Goal: Task Accomplishment & Management: Manage account settings

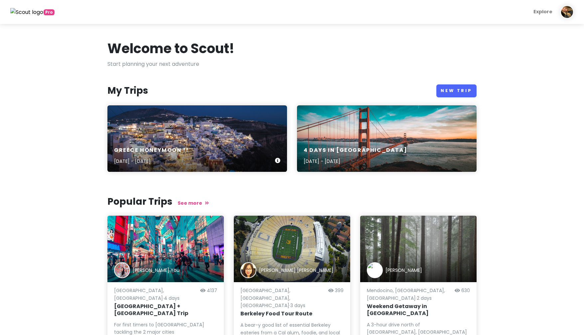
click at [193, 115] on div "greece honeymoon !! [DATE] - [DATE]" at bounding box center [197, 138] width 180 height 66
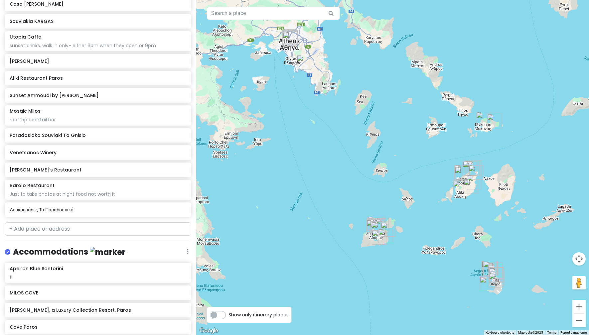
scroll to position [698, 0]
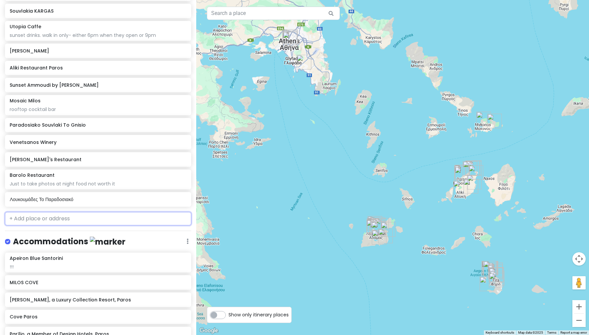
click at [22, 217] on input "text" at bounding box center [98, 218] width 186 height 13
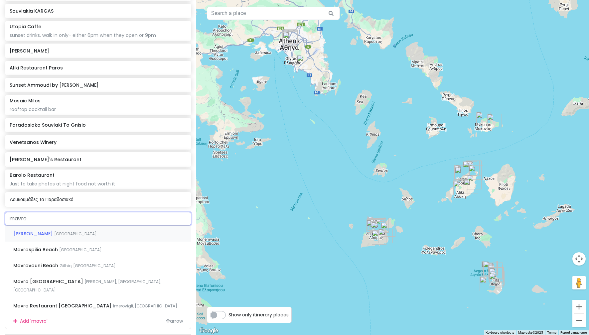
type input "mavro"
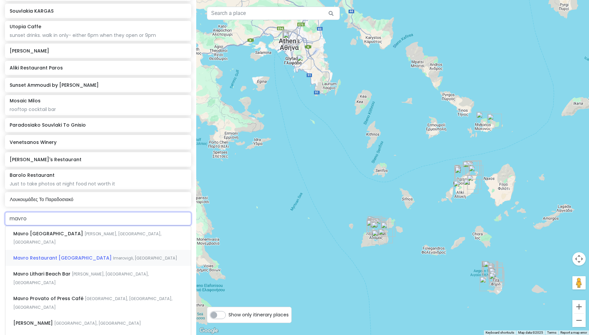
click at [35, 237] on span "Mavro Restaurant [GEOGRAPHIC_DATA]" at bounding box center [48, 233] width 71 height 7
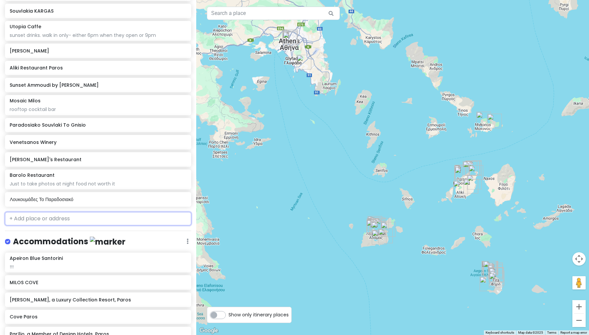
scroll to position [715, 0]
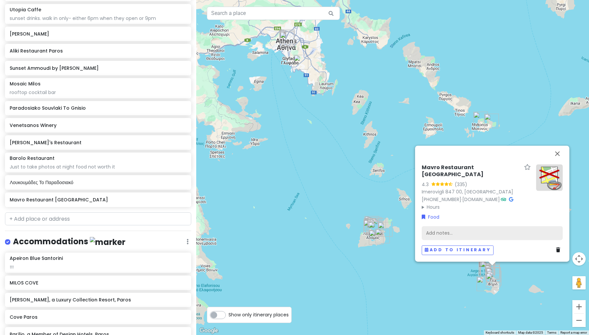
click at [513, 232] on div "Add notes..." at bounding box center [492, 233] width 141 height 14
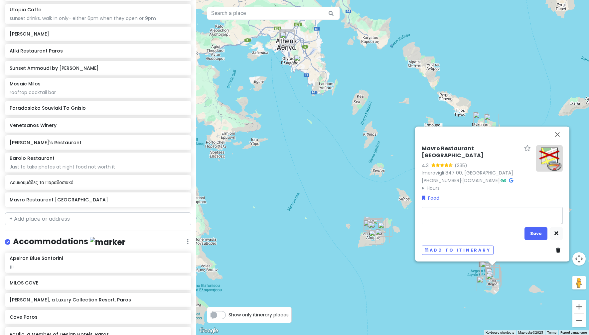
type textarea "x"
type textarea "s"
type textarea "x"
type textarea "su"
type textarea "x"
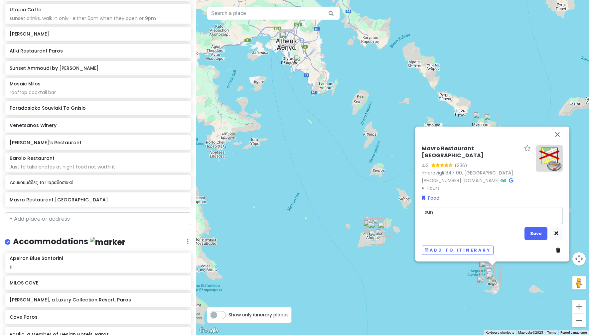
type textarea "suns"
type textarea "x"
type textarea "sunse"
type textarea "x"
type textarea "sunset"
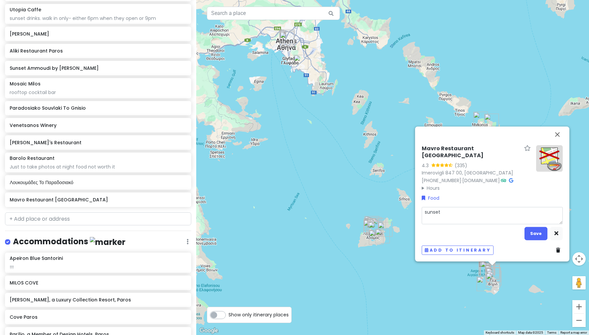
type textarea "x"
type textarea "sunset"
type textarea "x"
type textarea "sunset f"
type textarea "x"
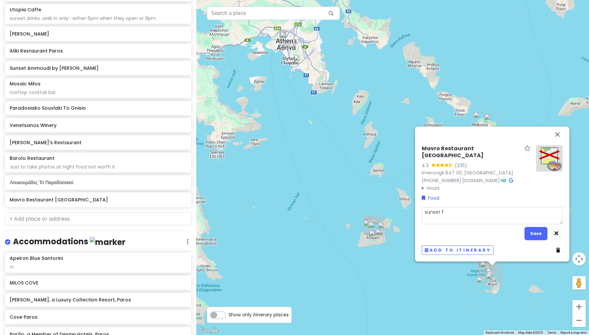
type textarea "sunset fi"
type textarea "x"
type textarea "sunset fin"
type textarea "x"
type textarea "sunset fi"
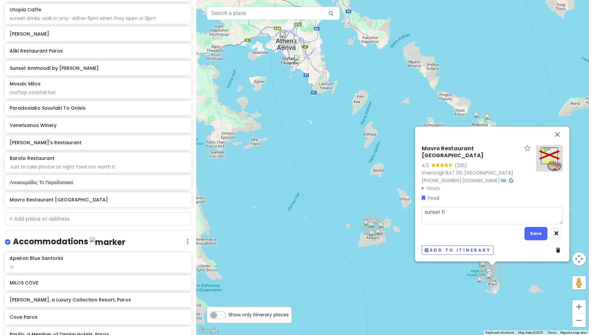
type textarea "x"
type textarea "sunset f"
type textarea "x"
type textarea "sunset"
type textarea "x"
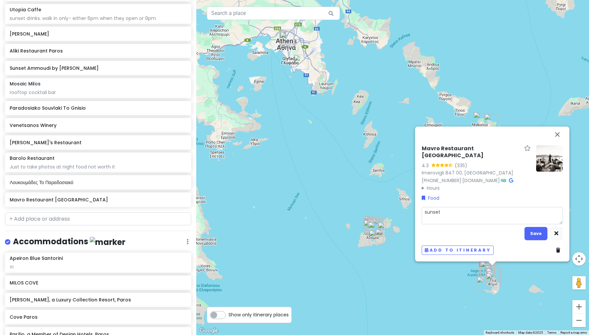
type textarea "sunset d"
type textarea "x"
type textarea "sunset di"
type textarea "x"
type textarea "sunset din"
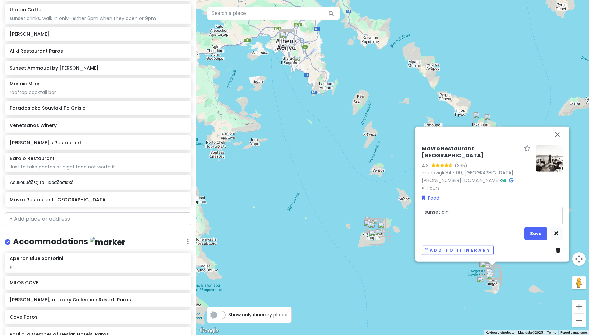
type textarea "x"
type textarea "sunset dinn"
type textarea "x"
type textarea "sunset dinne"
type textarea "x"
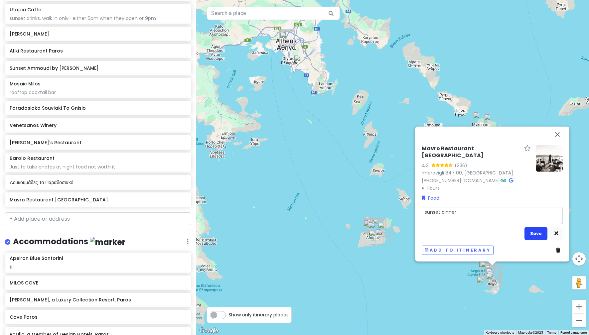
type textarea "sunset dinner"
click at [544, 237] on button "Save" at bounding box center [535, 233] width 23 height 13
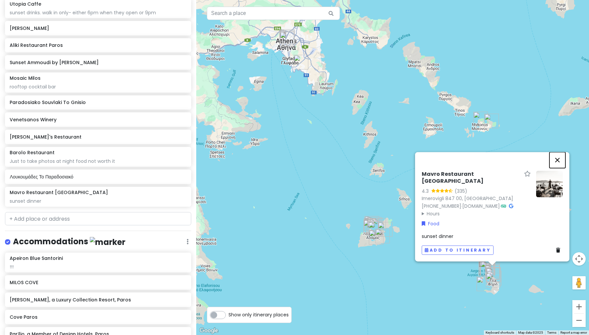
click at [557, 161] on button "Close" at bounding box center [557, 160] width 16 height 16
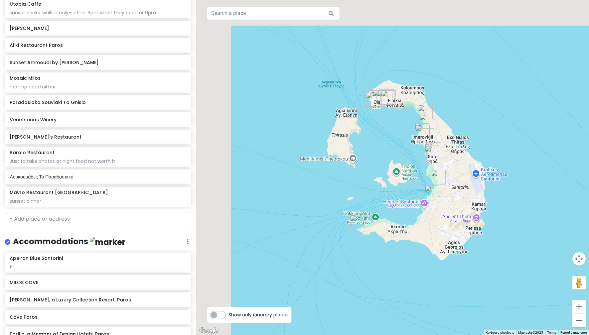
drag, startPoint x: 380, startPoint y: 243, endPoint x: 509, endPoint y: 292, distance: 137.7
click at [510, 291] on div at bounding box center [392, 167] width 393 height 335
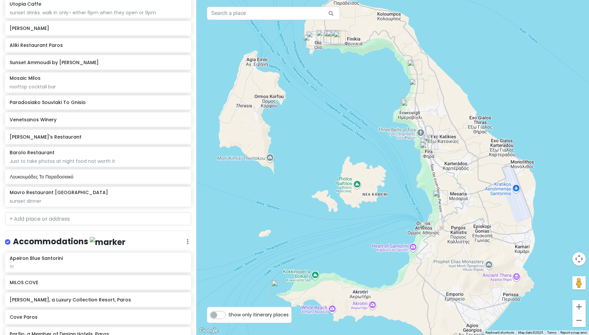
drag, startPoint x: 532, startPoint y: 256, endPoint x: 544, endPoint y: 361, distance: 105.7
click at [544, 335] on html "greece honeymoon !! Private Change Dates Make a Copy Delete Trip Give Feedback …" at bounding box center [294, 167] width 589 height 335
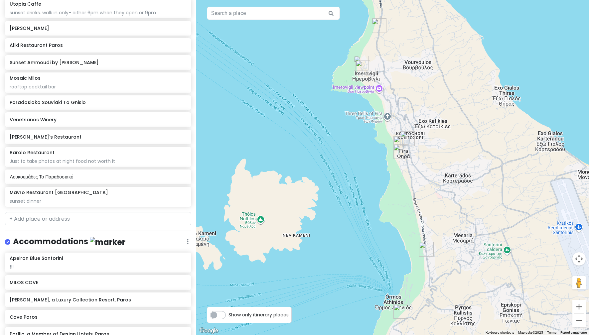
drag, startPoint x: 400, startPoint y: 183, endPoint x: 342, endPoint y: 224, distance: 71.7
click at [342, 224] on div at bounding box center [392, 167] width 393 height 335
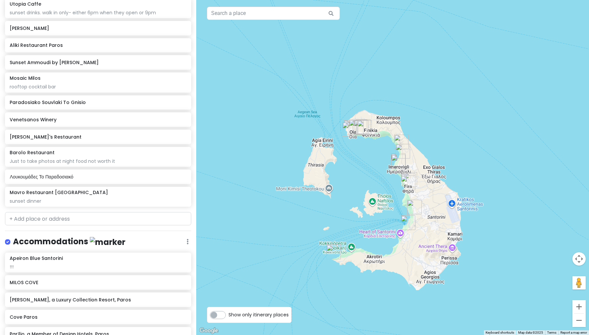
drag, startPoint x: 319, startPoint y: 230, endPoint x: 378, endPoint y: 232, distance: 58.5
click at [378, 232] on div at bounding box center [392, 167] width 393 height 335
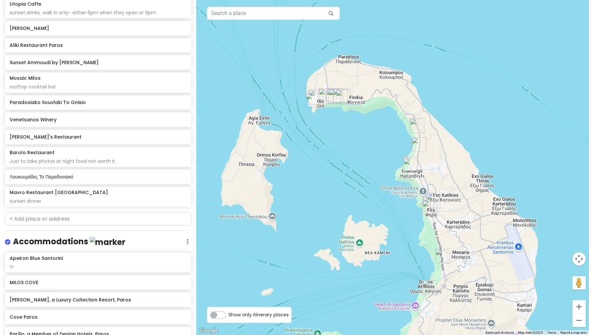
drag, startPoint x: 350, startPoint y: 152, endPoint x: 342, endPoint y: 215, distance: 63.7
click at [342, 215] on div at bounding box center [392, 167] width 393 height 335
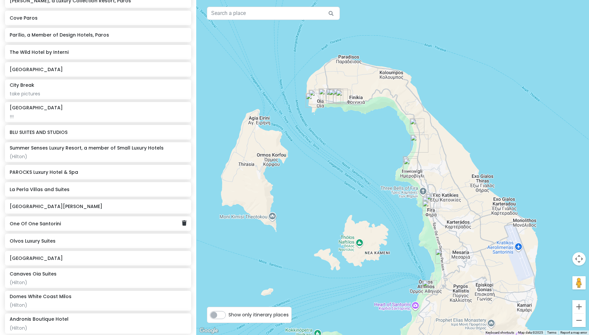
scroll to position [1053, 0]
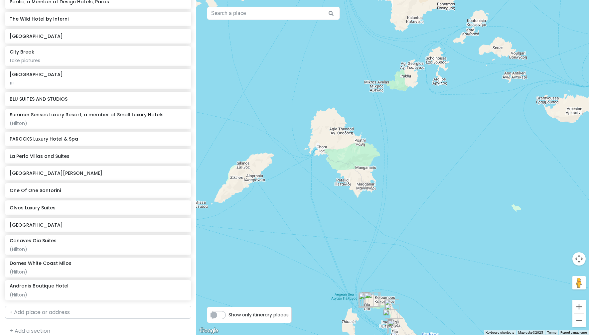
drag, startPoint x: 255, startPoint y: 131, endPoint x: 325, endPoint y: 287, distance: 170.4
click at [325, 287] on div at bounding box center [392, 167] width 393 height 335
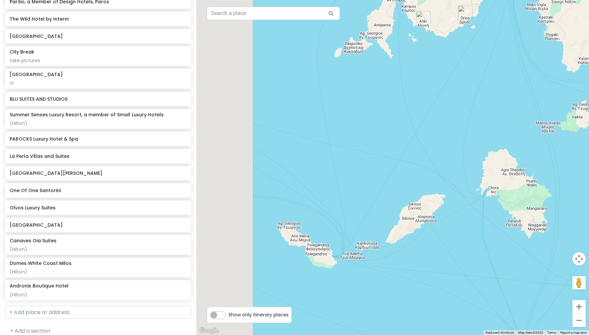
drag, startPoint x: 251, startPoint y: 230, endPoint x: 411, endPoint y: 248, distance: 160.3
click at [411, 248] on div at bounding box center [392, 167] width 393 height 335
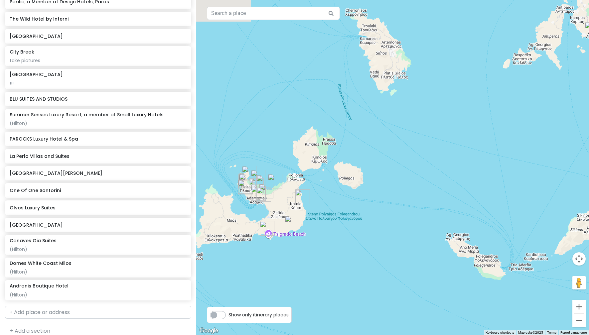
drag, startPoint x: 412, startPoint y: 253, endPoint x: 573, endPoint y: 203, distance: 169.2
click at [573, 203] on div at bounding box center [392, 167] width 393 height 335
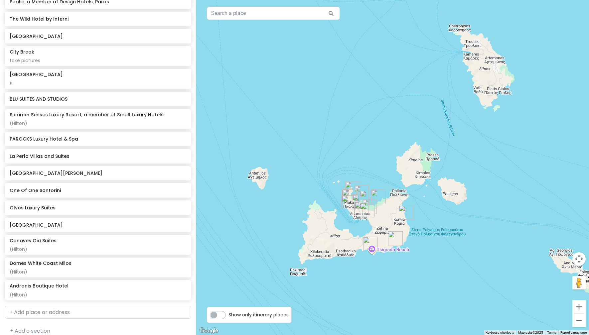
drag, startPoint x: 308, startPoint y: 246, endPoint x: 411, endPoint y: 262, distance: 104.3
click at [411, 262] on div at bounding box center [392, 167] width 393 height 335
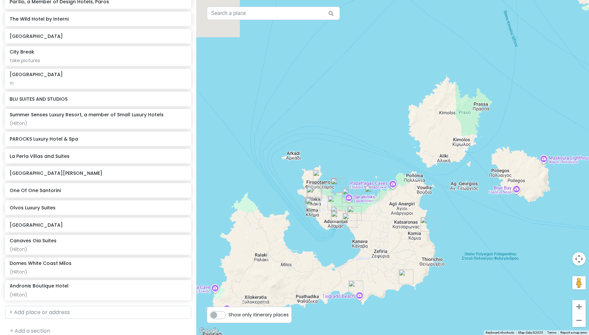
drag, startPoint x: 347, startPoint y: 282, endPoint x: 345, endPoint y: 336, distance: 53.9
click at [345, 335] on html "greece honeymoon !! Private Change Dates Make a Copy Delete Trip Give Feedback …" at bounding box center [294, 167] width 589 height 335
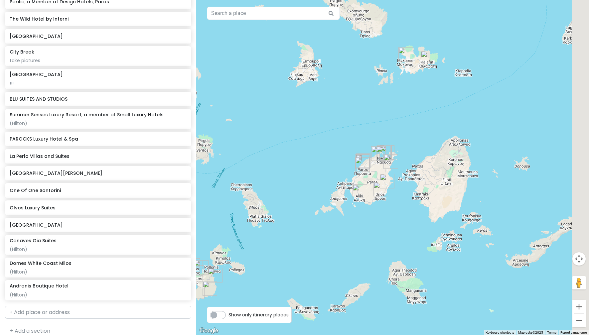
drag, startPoint x: 502, startPoint y: 166, endPoint x: 273, endPoint y: 183, distance: 229.6
click at [273, 183] on div at bounding box center [392, 167] width 393 height 335
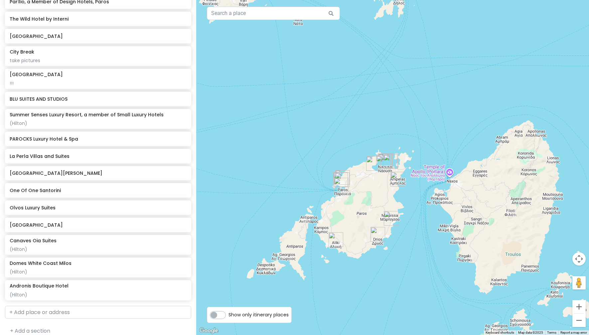
drag, startPoint x: 408, startPoint y: 206, endPoint x: 377, endPoint y: 311, distance: 109.4
click at [377, 311] on div at bounding box center [392, 167] width 393 height 335
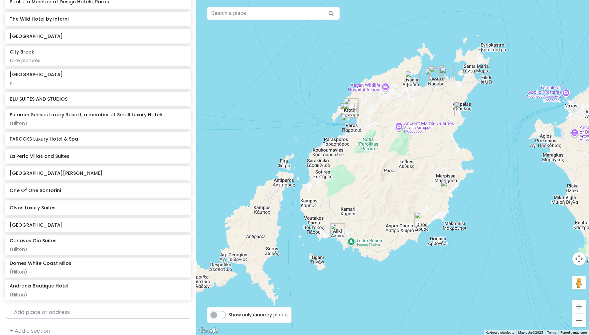
drag, startPoint x: 408, startPoint y: 295, endPoint x: 502, endPoint y: 305, distance: 94.6
click at [502, 306] on div at bounding box center [392, 167] width 393 height 335
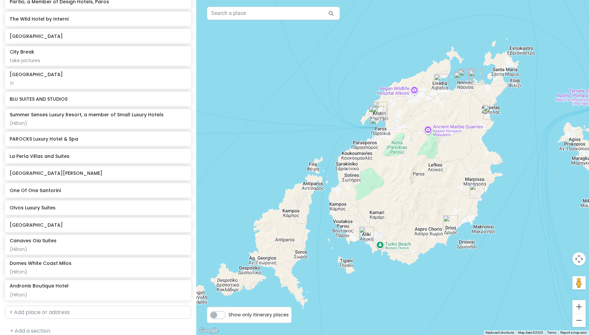
click at [474, 191] on img "Summer Senses Luxury Resort, a member of Small Luxury Hotels" at bounding box center [476, 191] width 15 height 15
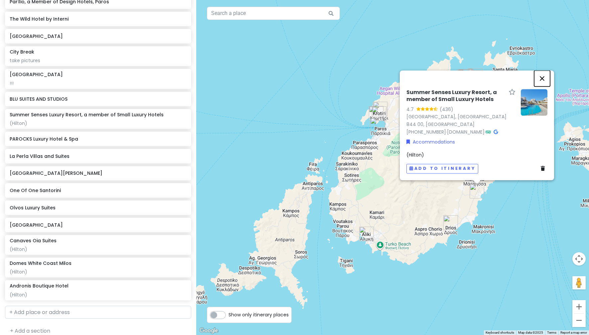
click at [544, 78] on button "Close" at bounding box center [542, 78] width 16 height 16
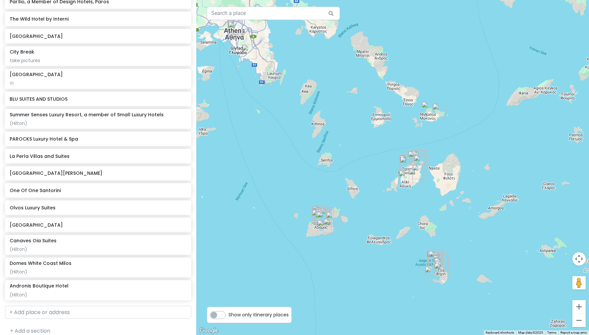
drag, startPoint x: 378, startPoint y: 196, endPoint x: 371, endPoint y: 174, distance: 23.8
click at [371, 174] on div at bounding box center [392, 167] width 393 height 335
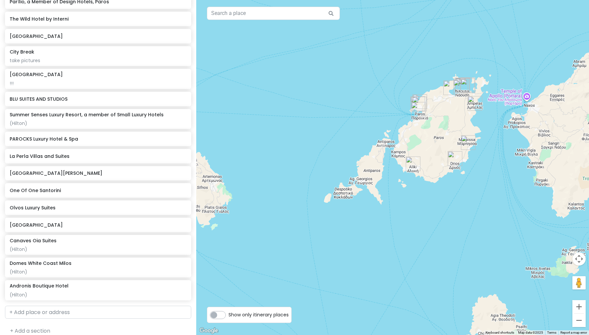
drag, startPoint x: 284, startPoint y: 226, endPoint x: 519, endPoint y: 202, distance: 236.9
click at [519, 202] on div at bounding box center [392, 167] width 393 height 335
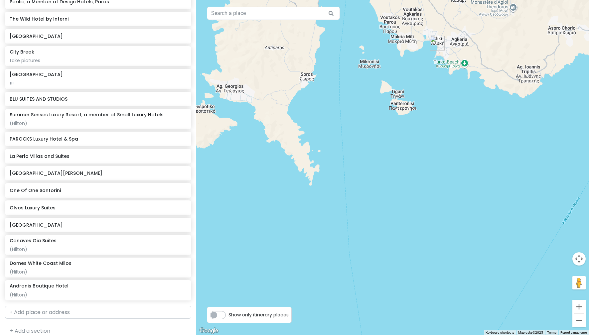
drag, startPoint x: 378, startPoint y: 211, endPoint x: 480, endPoint y: 234, distance: 104.7
click at [480, 234] on div at bounding box center [392, 167] width 393 height 335
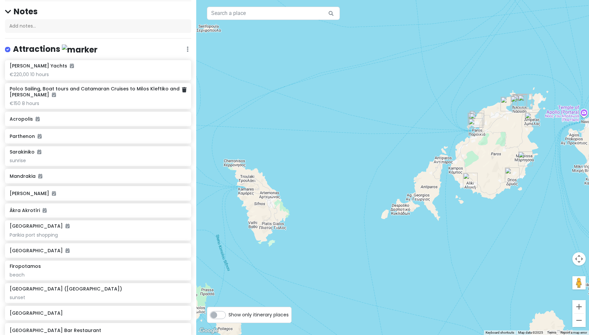
scroll to position [0, 0]
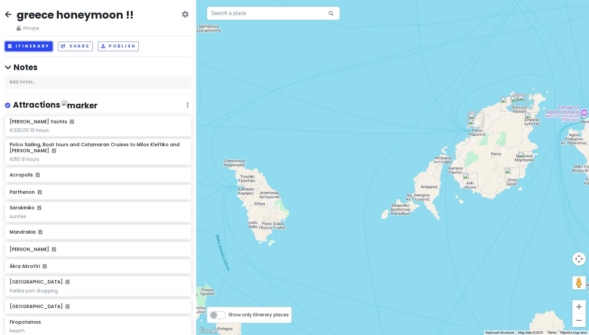
click at [35, 44] on button "Itinerary" at bounding box center [29, 47] width 48 height 10
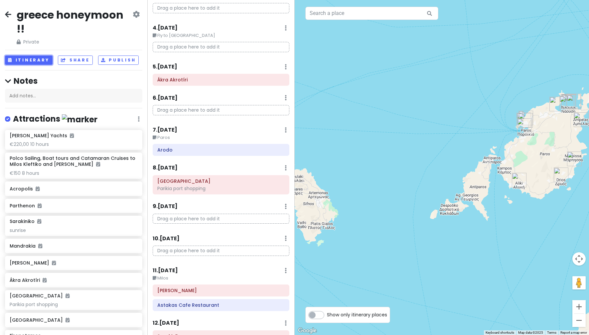
scroll to position [166, 0]
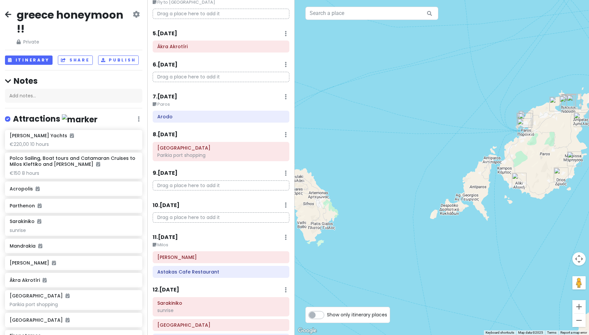
click at [279, 174] on div "9 . [DATE] Add Day Notes Delete Day" at bounding box center [221, 174] width 137 height 11
click at [275, 188] on link "Add Day Notes" at bounding box center [265, 193] width 55 height 16
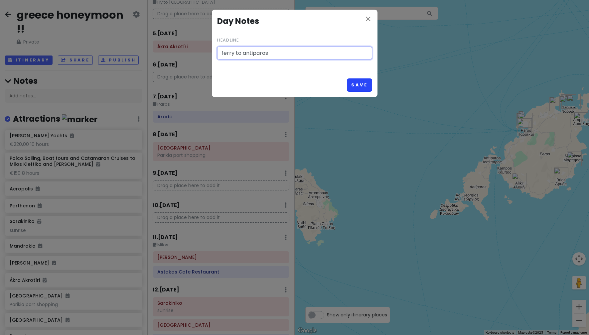
type input "ferry to antiparos"
click at [352, 81] on button "Save" at bounding box center [359, 84] width 25 height 13
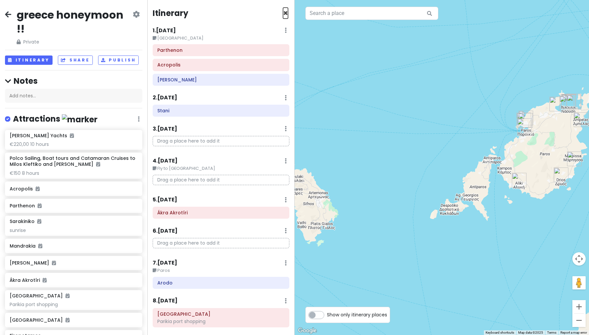
click at [283, 14] on span "×" at bounding box center [285, 13] width 5 height 11
